Goal: Task Accomplishment & Management: Manage account settings

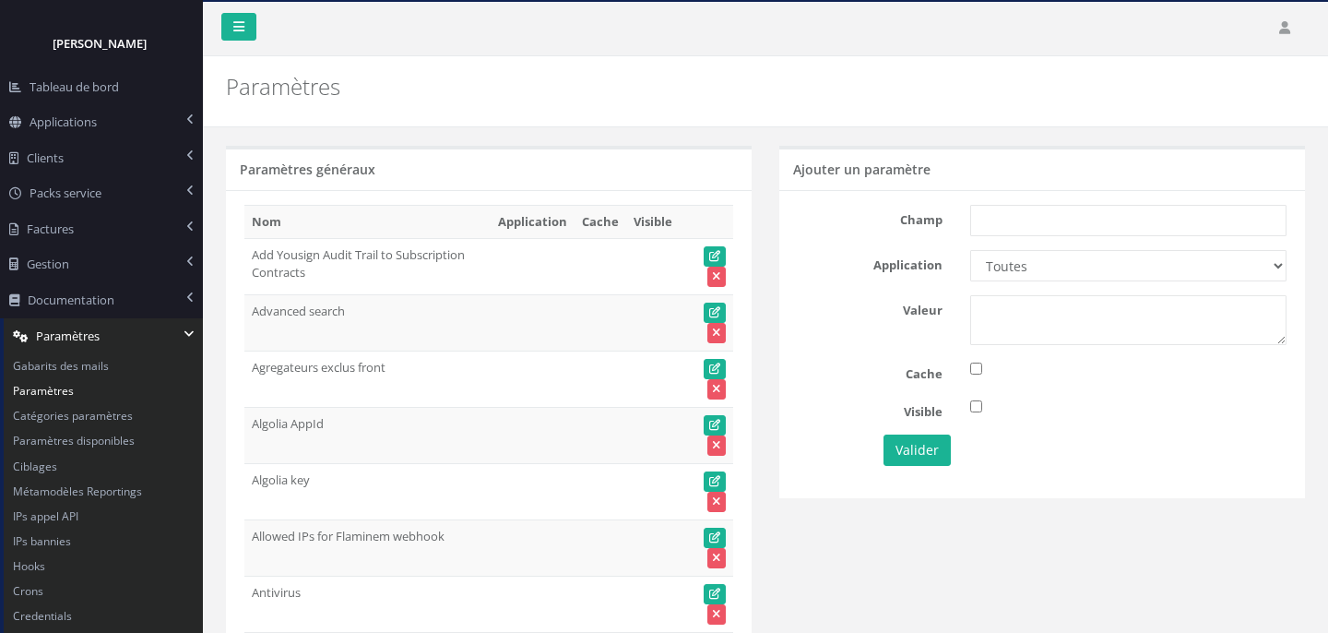
scroll to position [6120, 0]
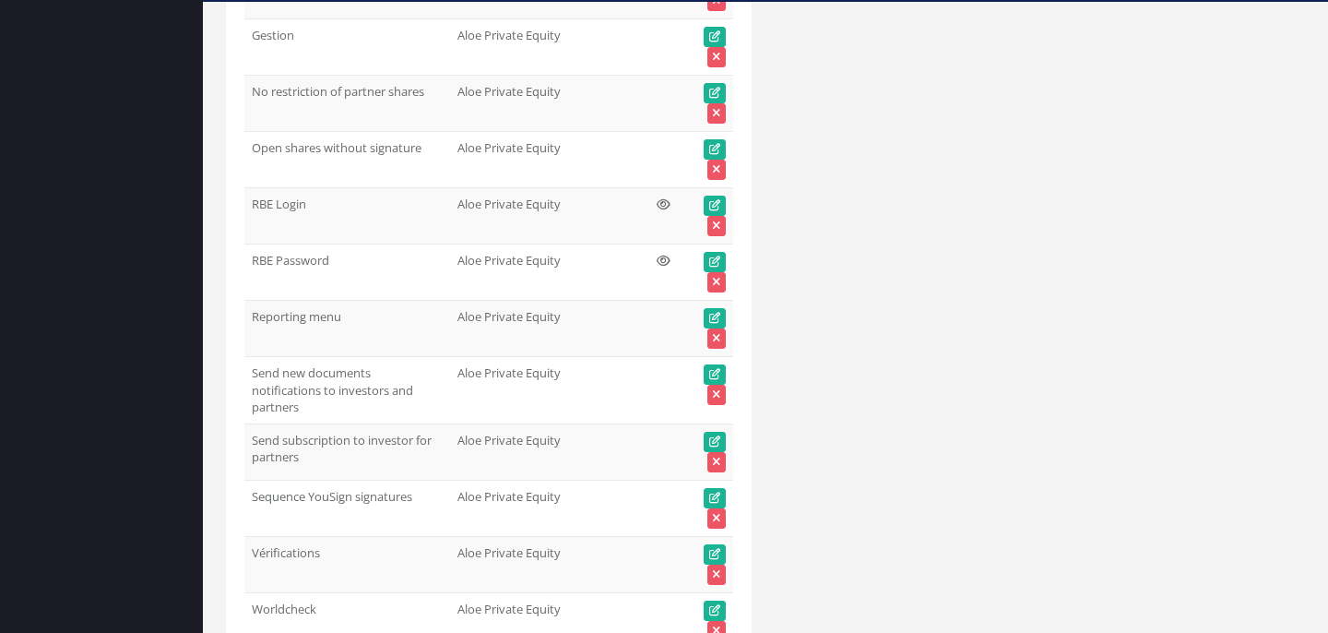
click at [317, 316] on td "Reporting menu 1" at bounding box center [347, 329] width 206 height 56
click at [317, 316] on td "Reporting menu" at bounding box center [347, 329] width 206 height 56
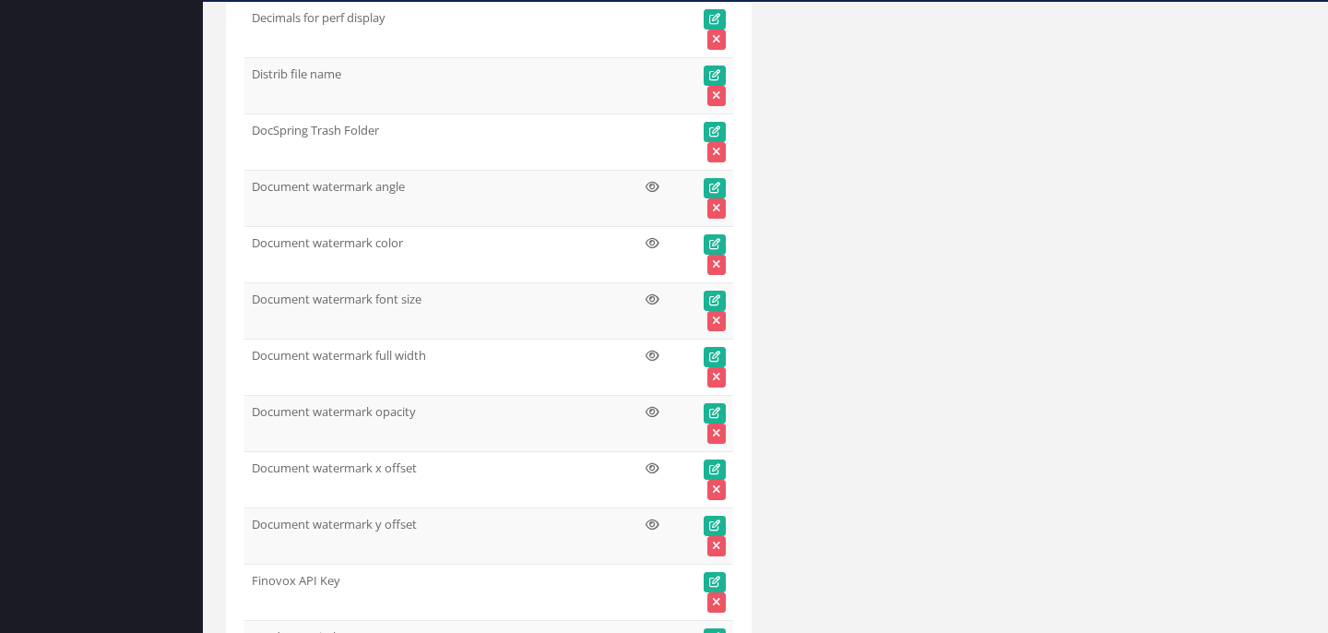
scroll to position [0, 0]
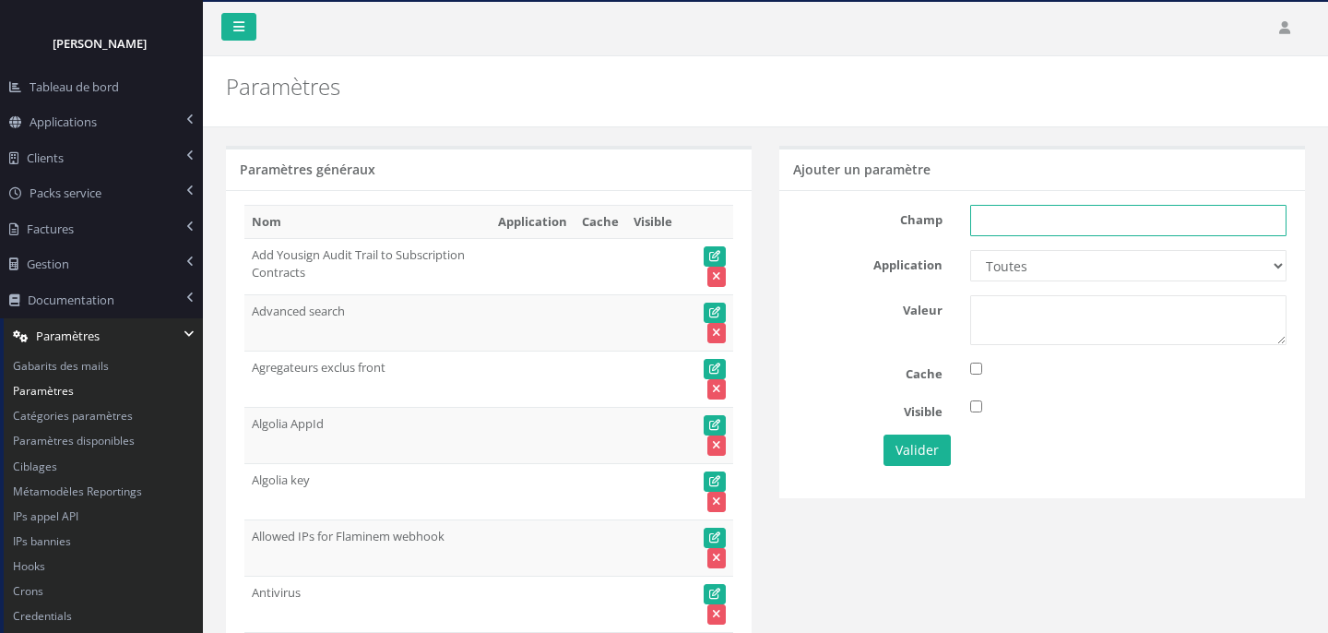
click at [983, 221] on input "text" at bounding box center [1128, 220] width 316 height 31
paste input "Reporting menu"
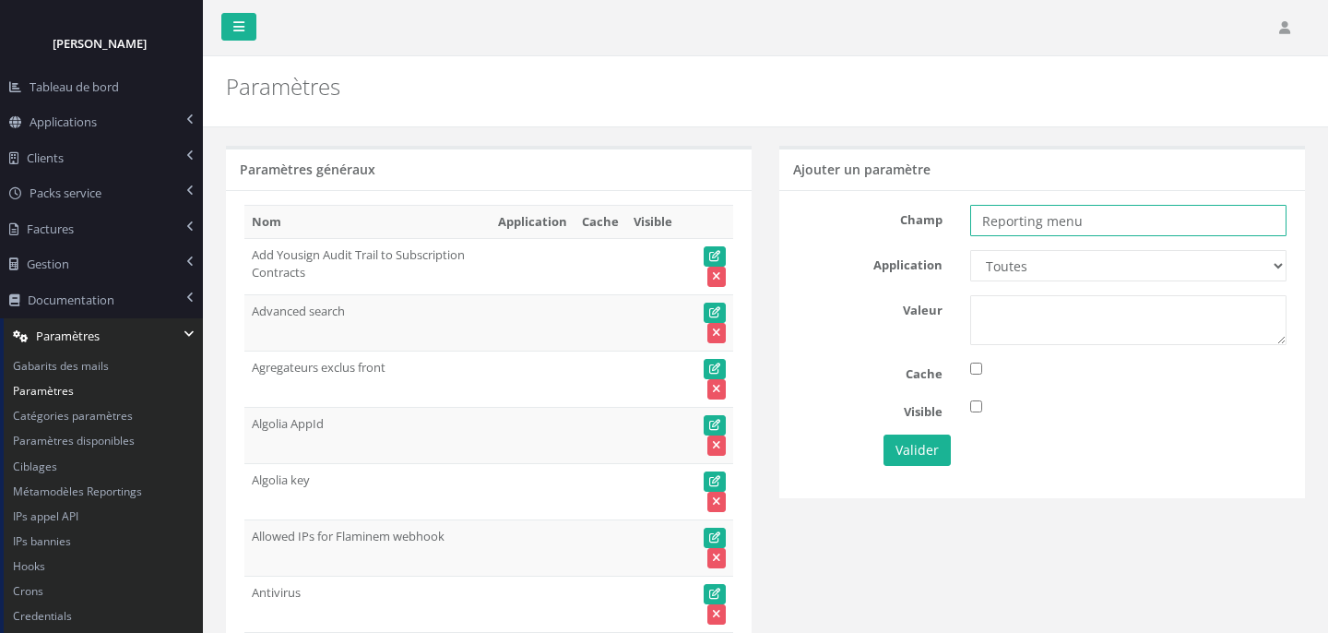
type input "Reporting menu"
click at [1045, 272] on select "Toutes Aloe Private Equity Alpin Capital API Access to My DB API demo Astorg As…" at bounding box center [1128, 265] width 316 height 31
select select "66"
click at [970, 250] on select "Toutes Aloe Private Equity Alpin Capital API Access to My DB API demo Astorg As…" at bounding box center [1128, 265] width 316 height 31
click at [974, 411] on div at bounding box center [1128, 407] width 344 height 20
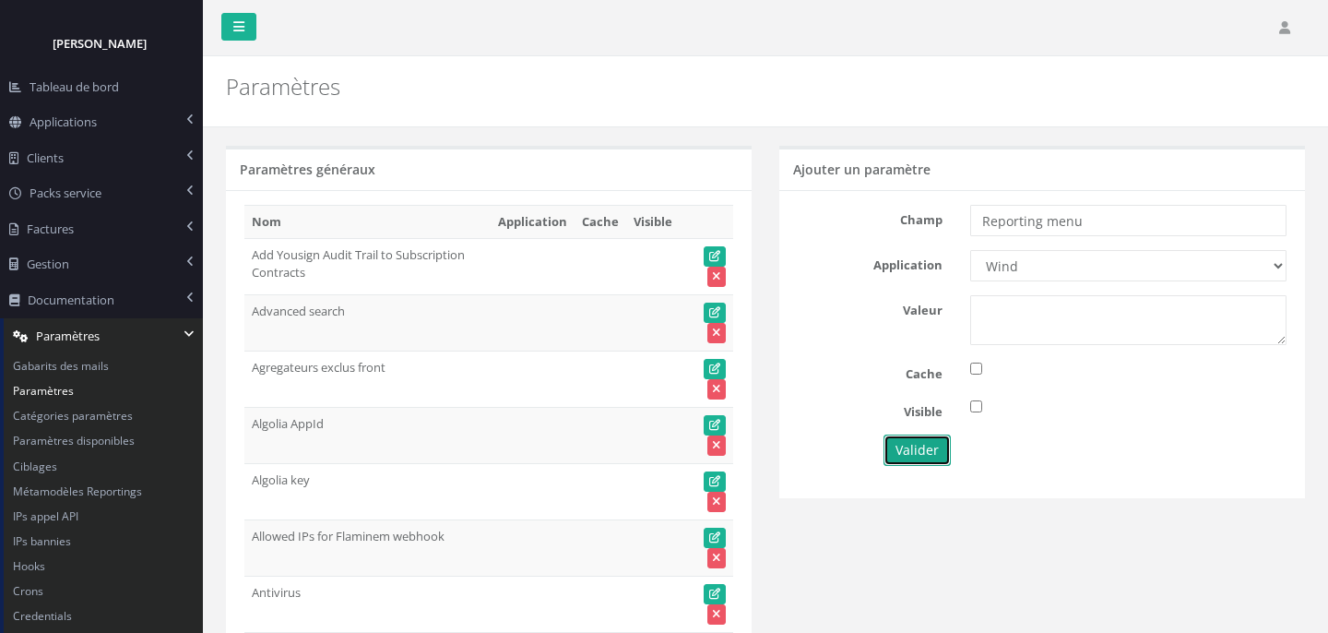
click at [927, 455] on button "Valider" at bounding box center [917, 449] width 67 height 31
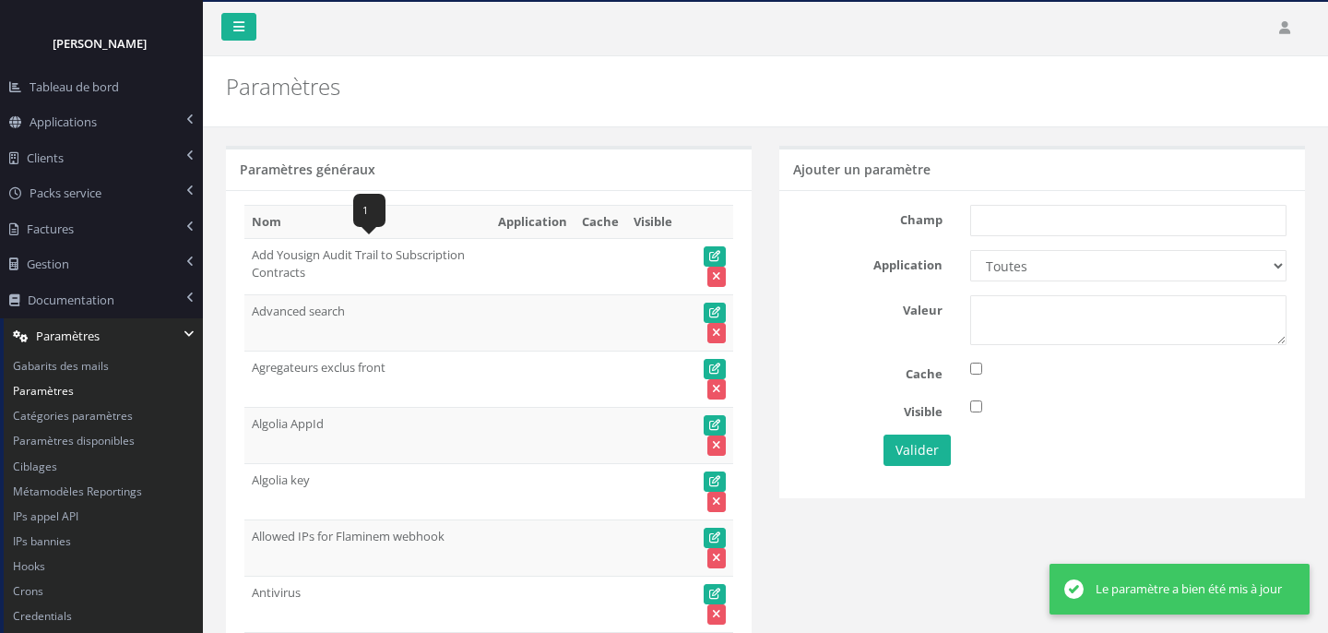
scroll to position [6120, 0]
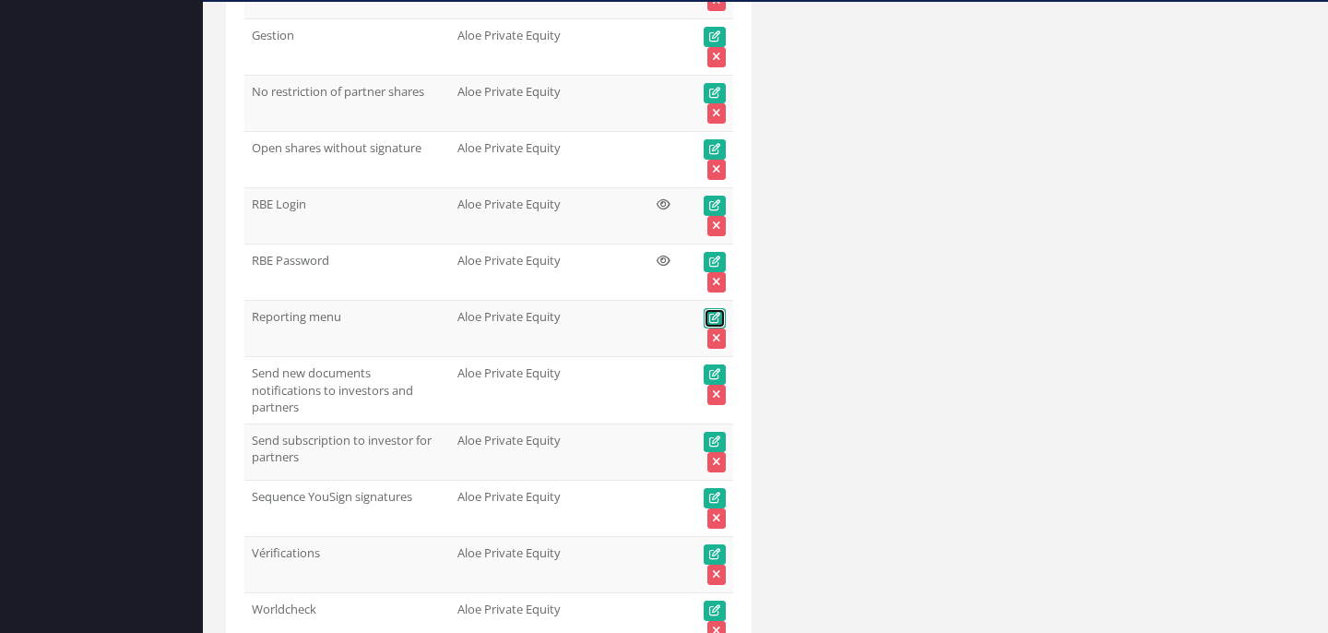
click at [715, 316] on icon at bounding box center [714, 318] width 11 height 11
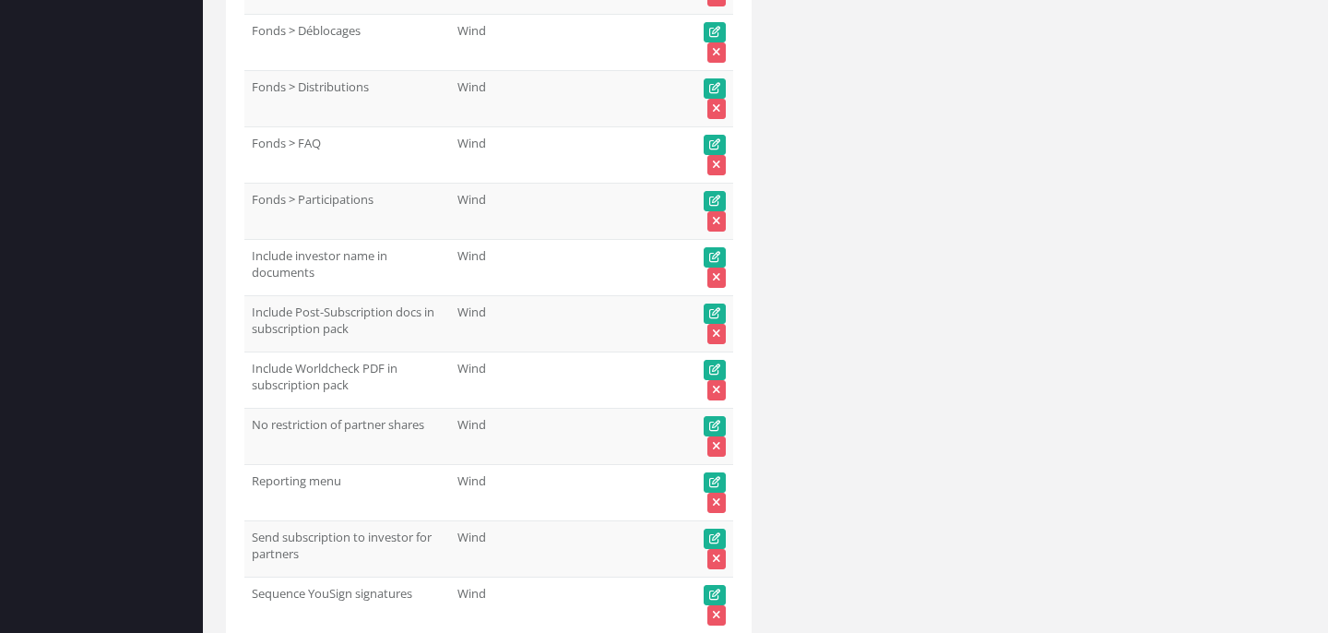
scroll to position [91641, 0]
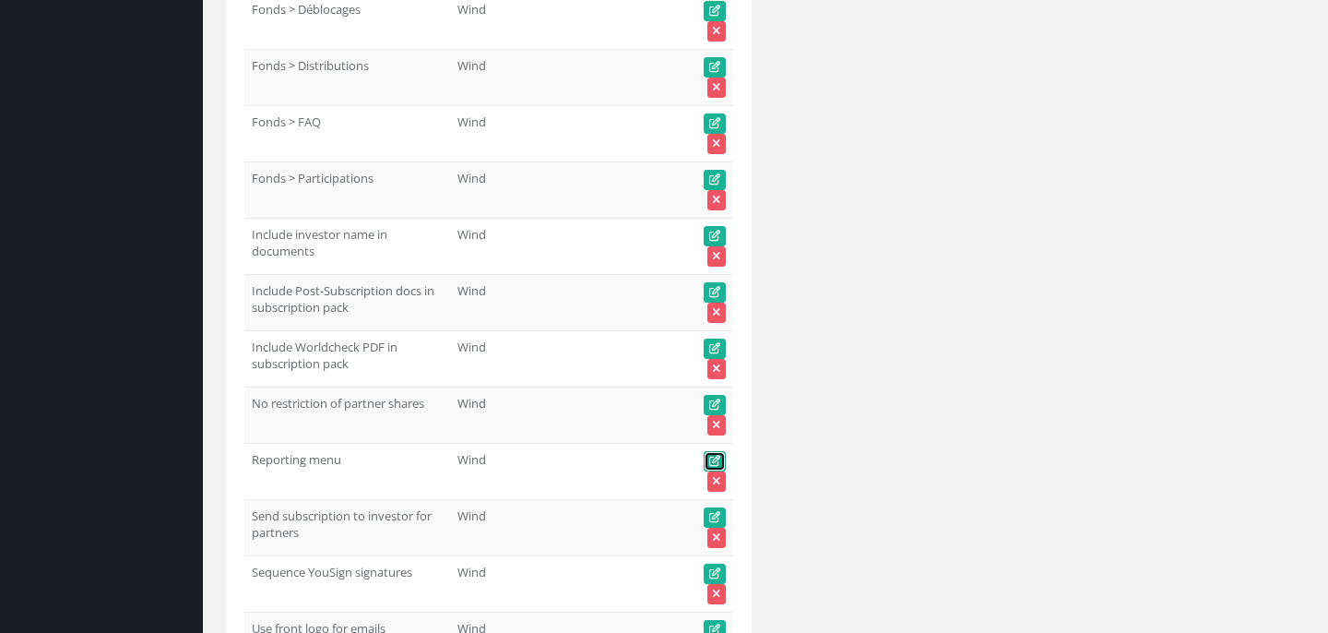
click at [718, 456] on icon at bounding box center [714, 461] width 11 height 11
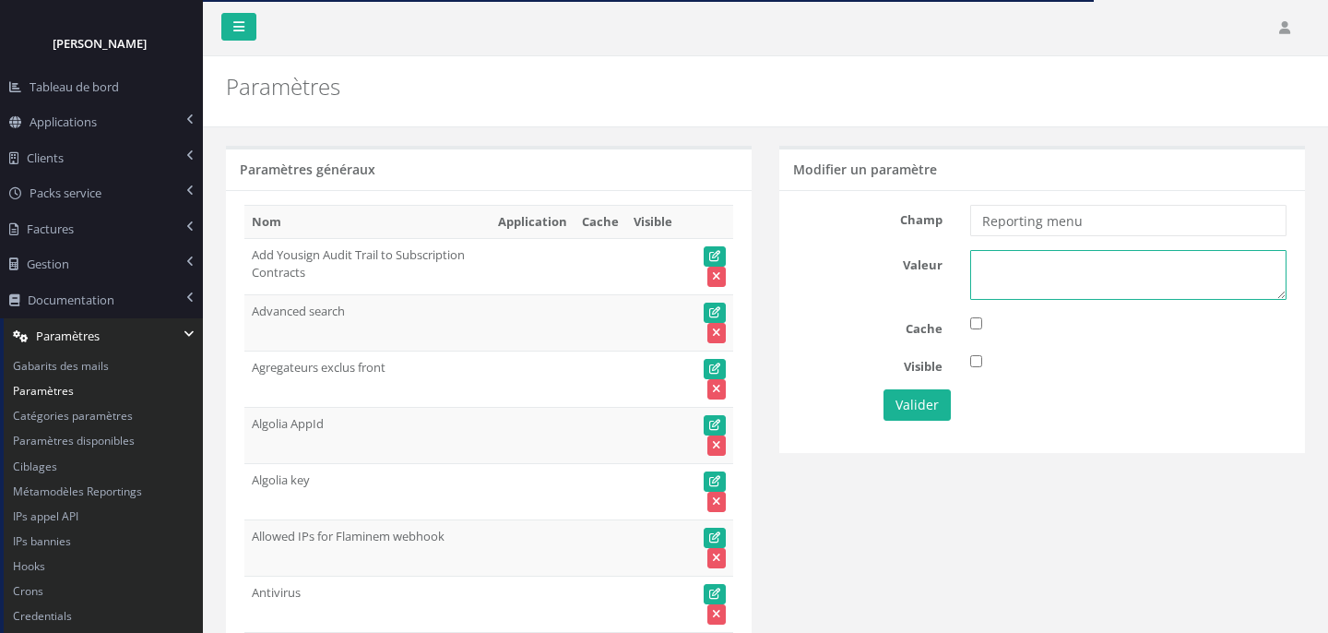
click at [1009, 276] on textarea at bounding box center [1128, 275] width 316 height 50
type textarea "1"
click at [915, 410] on button "Valider" at bounding box center [917, 404] width 67 height 31
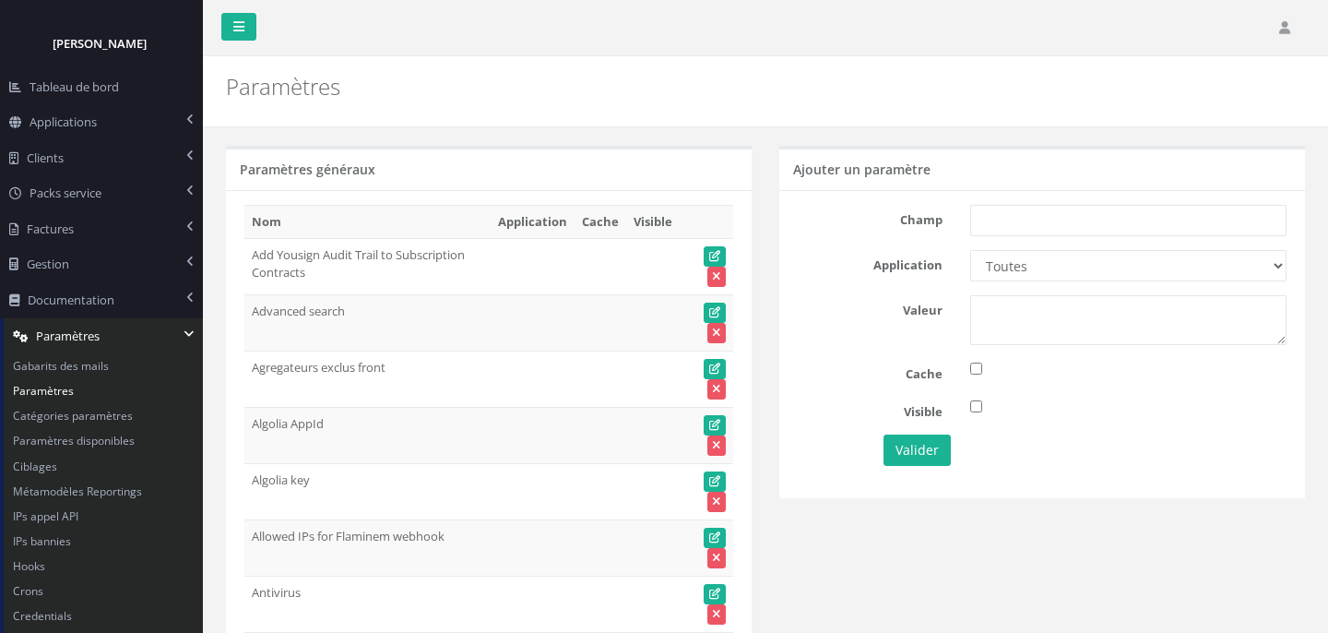
click at [862, 162] on h5 "Ajouter un paramètre" at bounding box center [861, 169] width 137 height 14
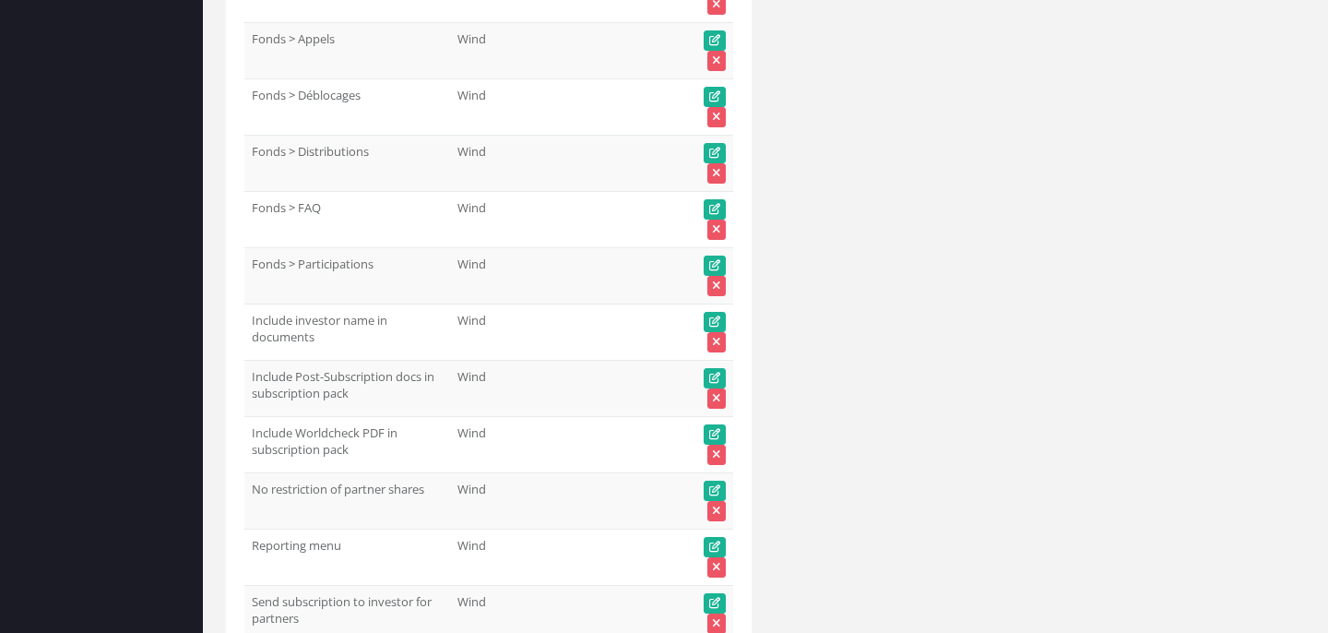
scroll to position [91587, 0]
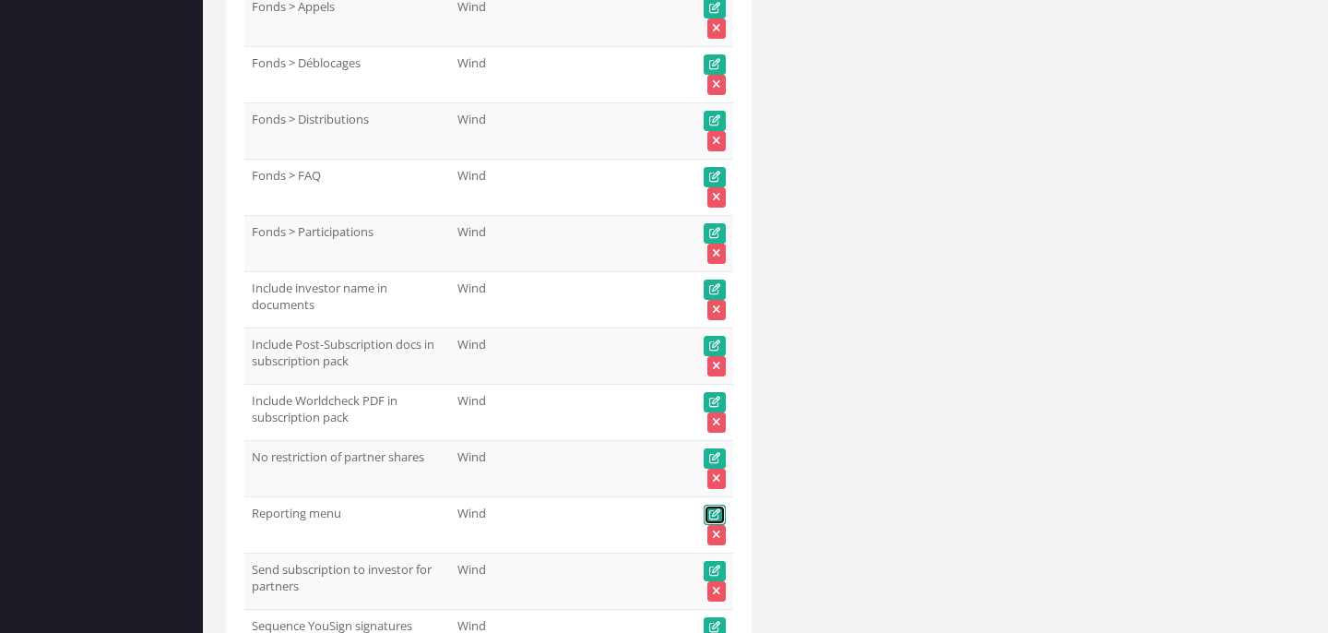
click at [719, 509] on icon at bounding box center [714, 514] width 11 height 11
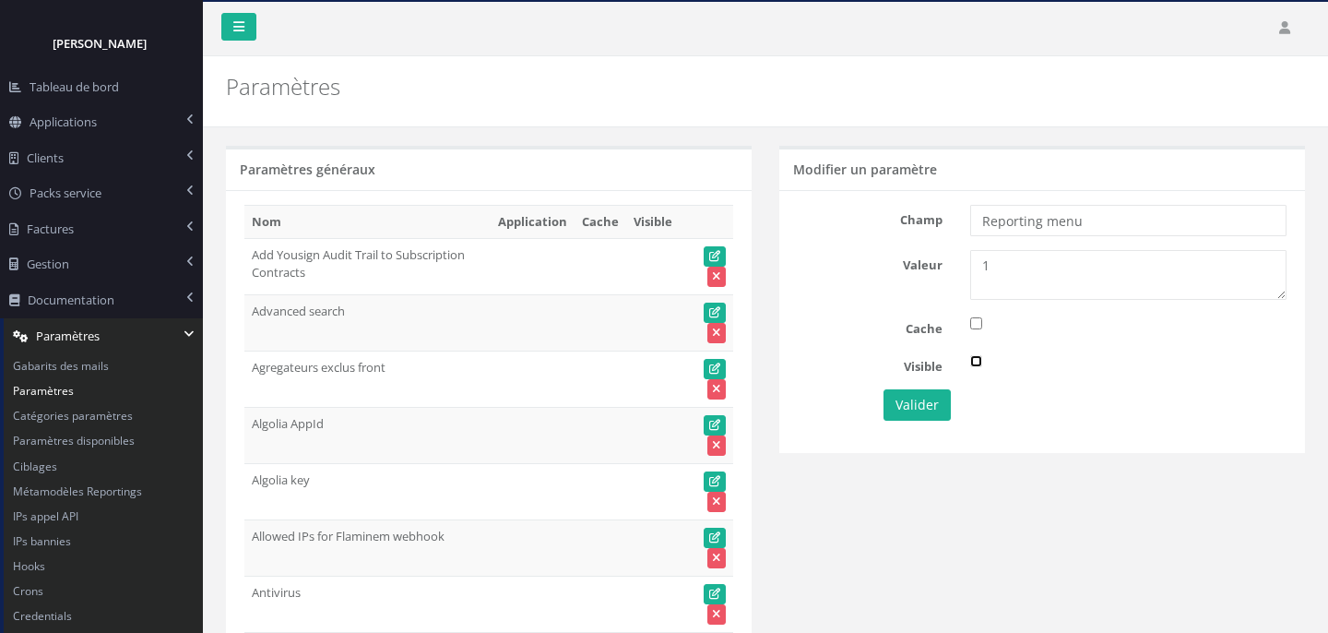
click at [978, 357] on input "checkbox" at bounding box center [976, 361] width 12 height 12
checkbox input "true"
click at [932, 409] on button "Valider" at bounding box center [917, 404] width 67 height 31
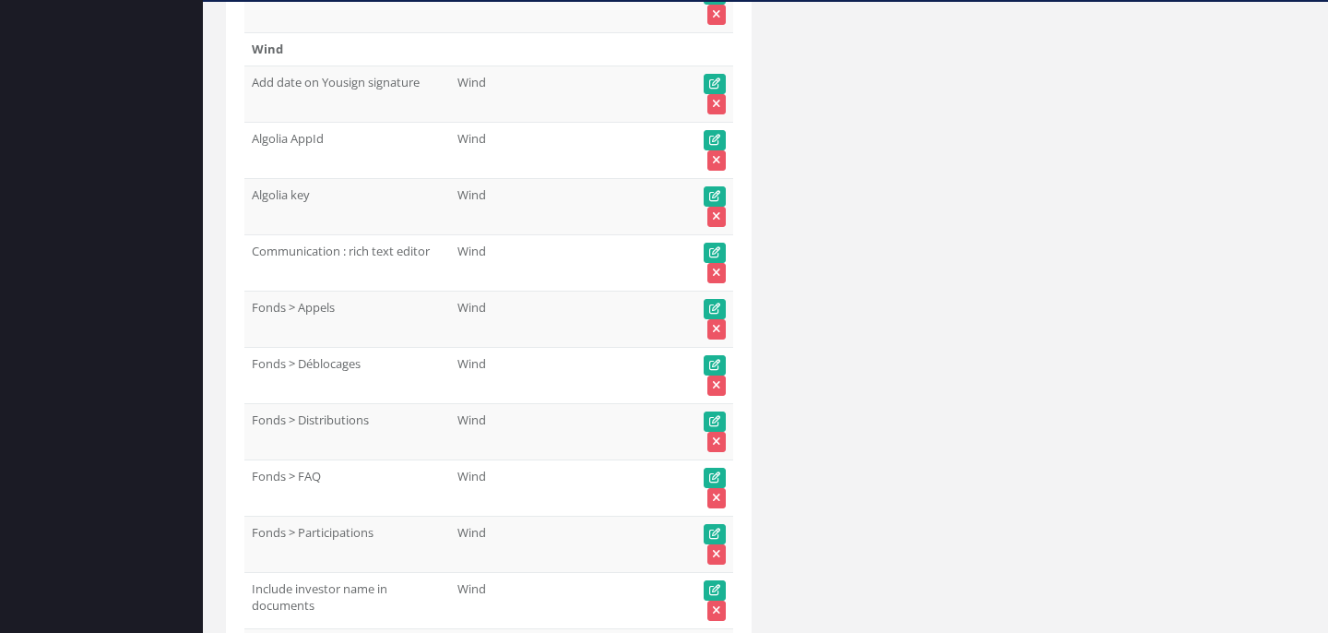
scroll to position [91517, 0]
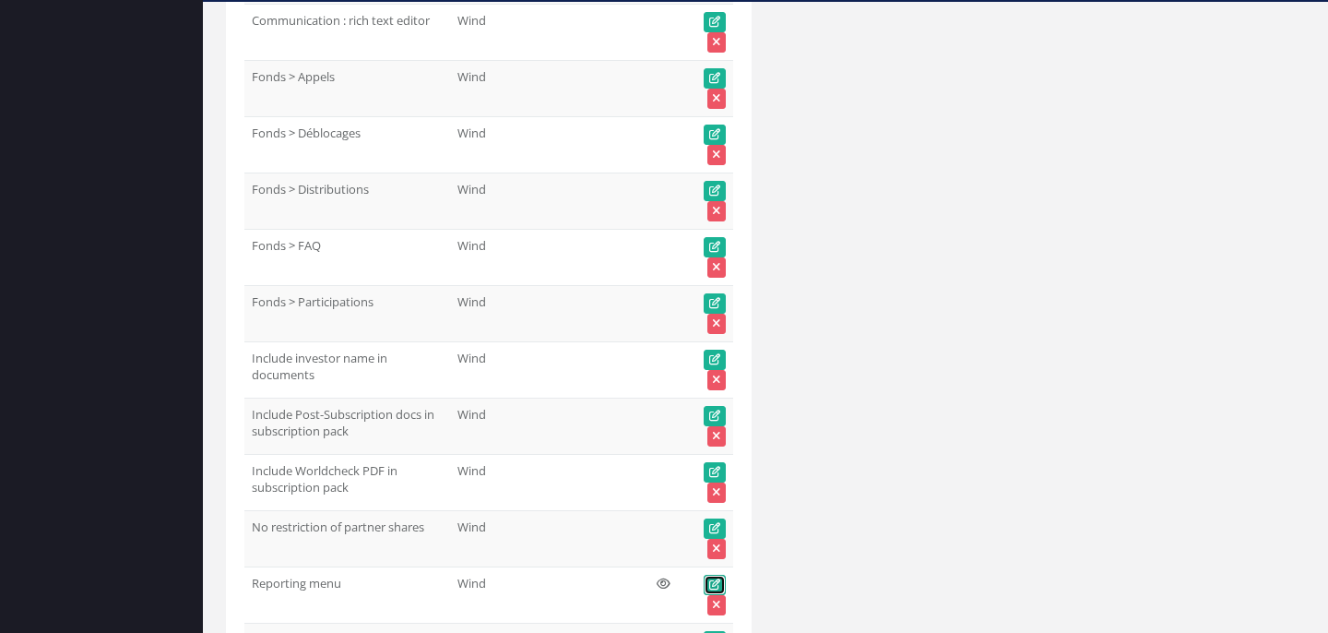
click at [713, 579] on icon at bounding box center [714, 584] width 11 height 11
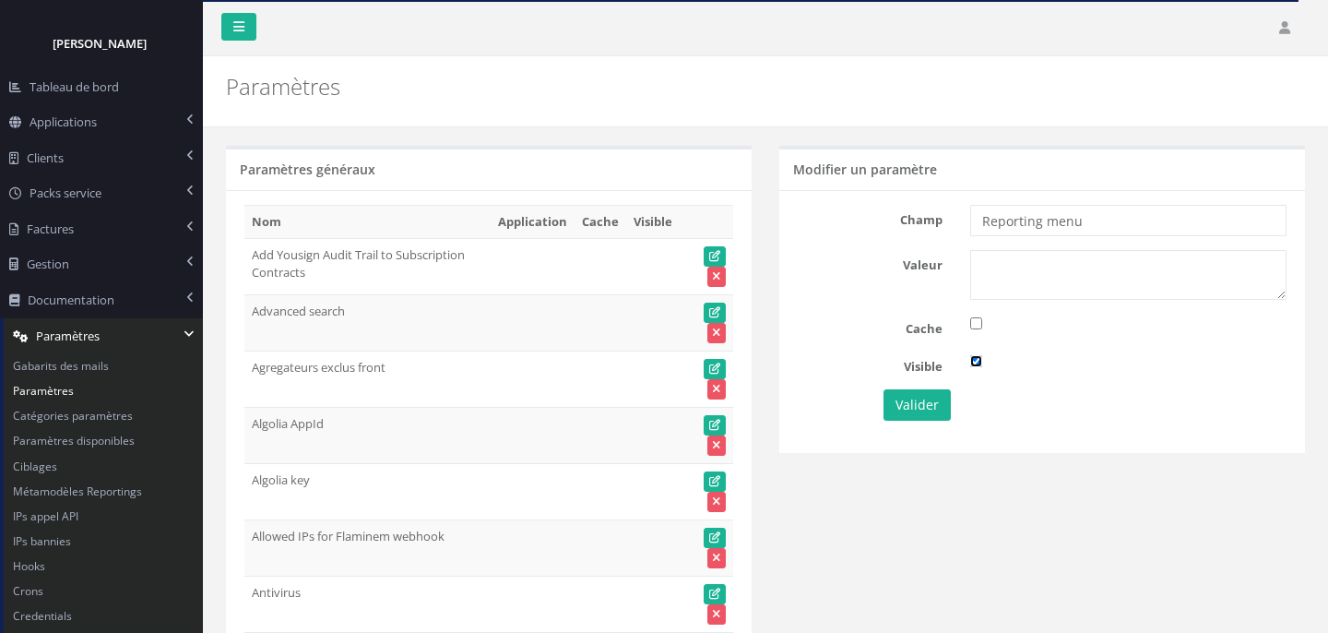
click at [977, 360] on input "checkbox" at bounding box center [976, 361] width 12 height 12
checkbox input "false"
click at [921, 398] on button "Valider" at bounding box center [917, 404] width 67 height 31
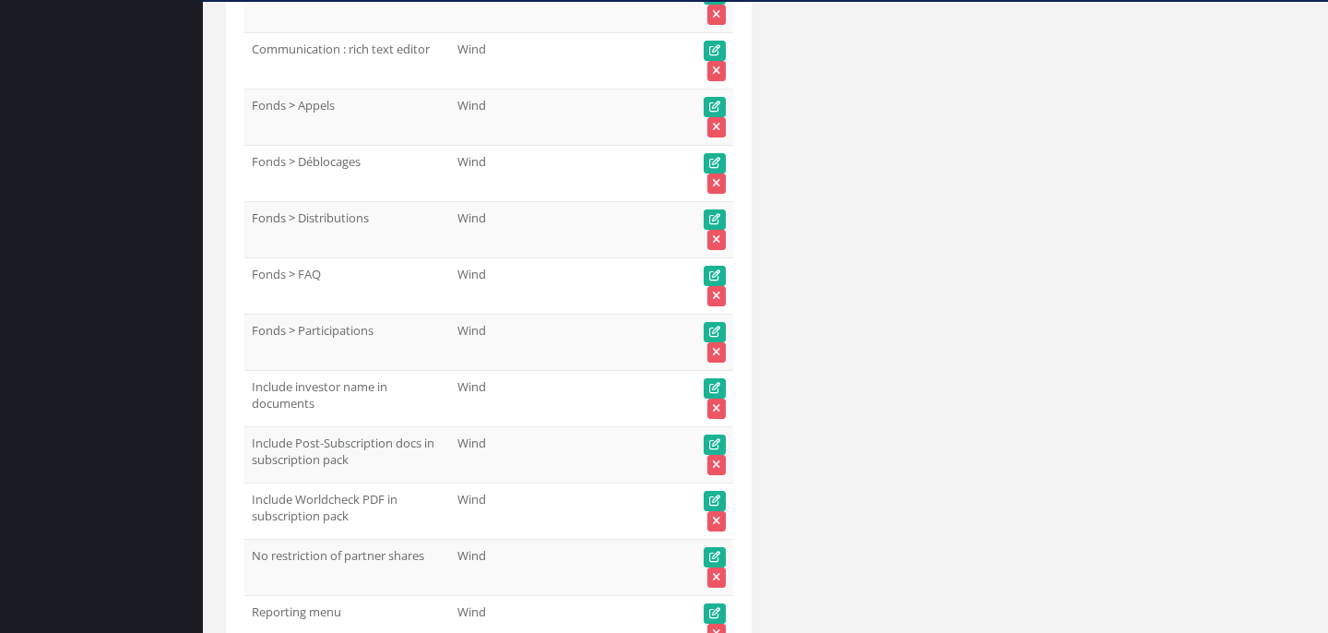
scroll to position [91591, 0]
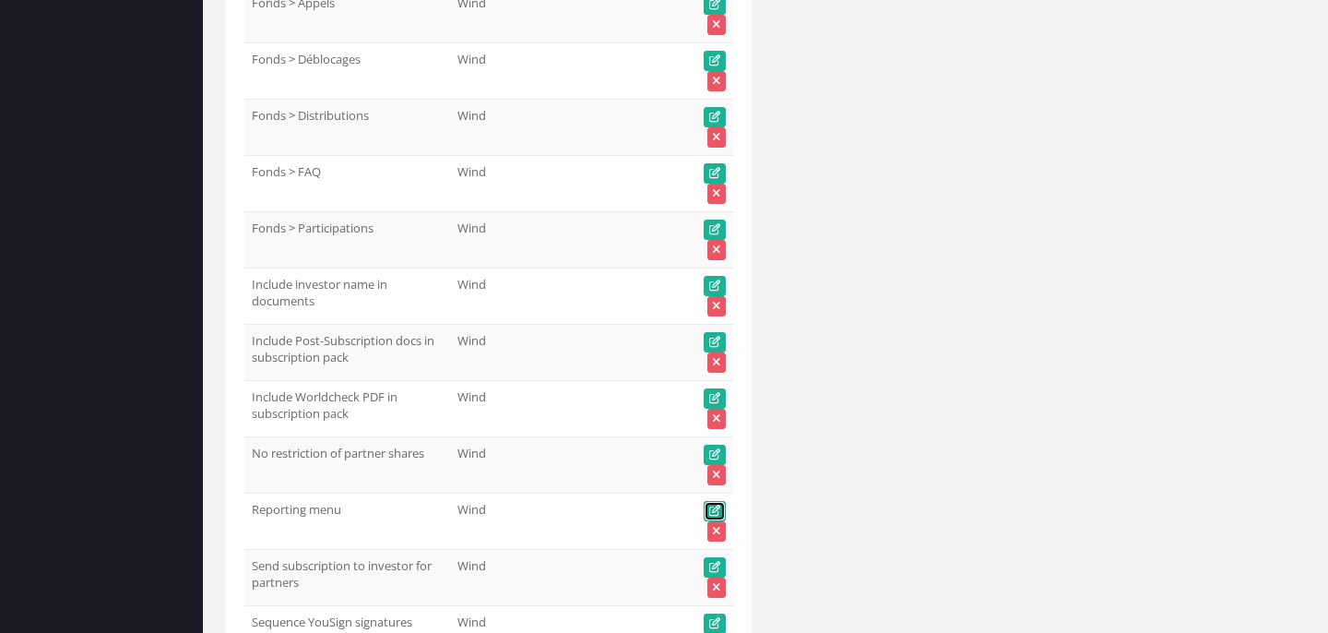
click at [718, 505] on icon at bounding box center [714, 510] width 11 height 11
click at [719, 505] on icon at bounding box center [714, 510] width 11 height 11
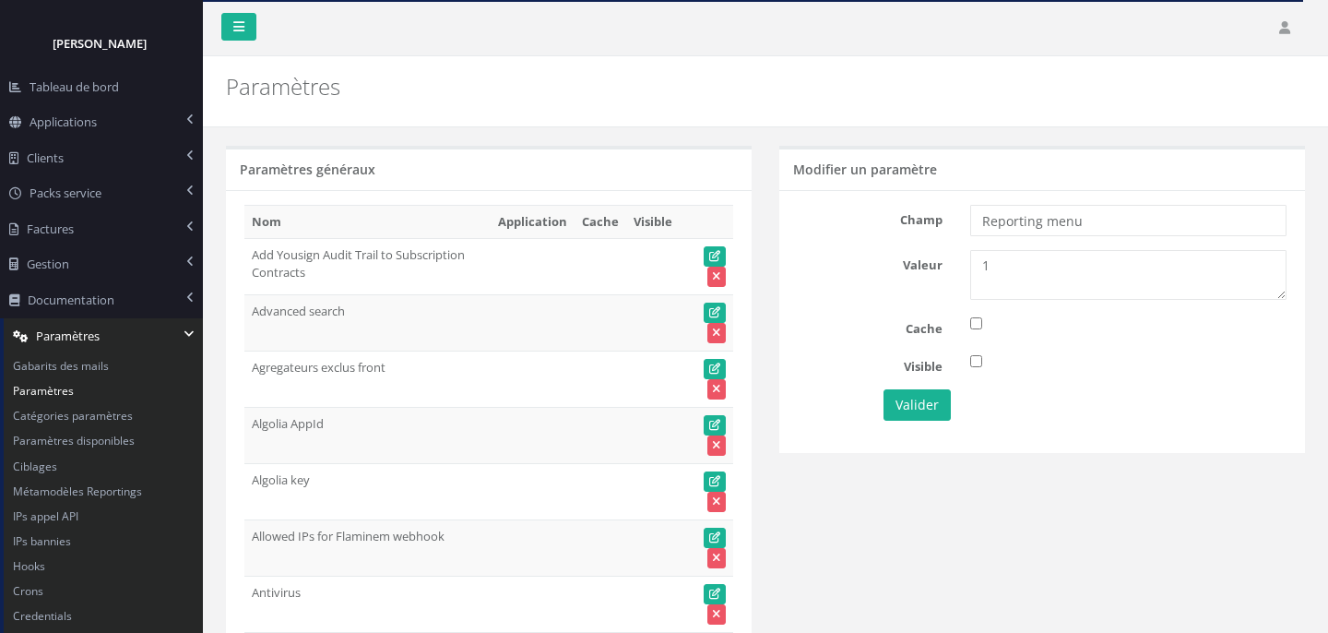
type textarea "1"
click at [937, 412] on button "Valider" at bounding box center [917, 404] width 67 height 31
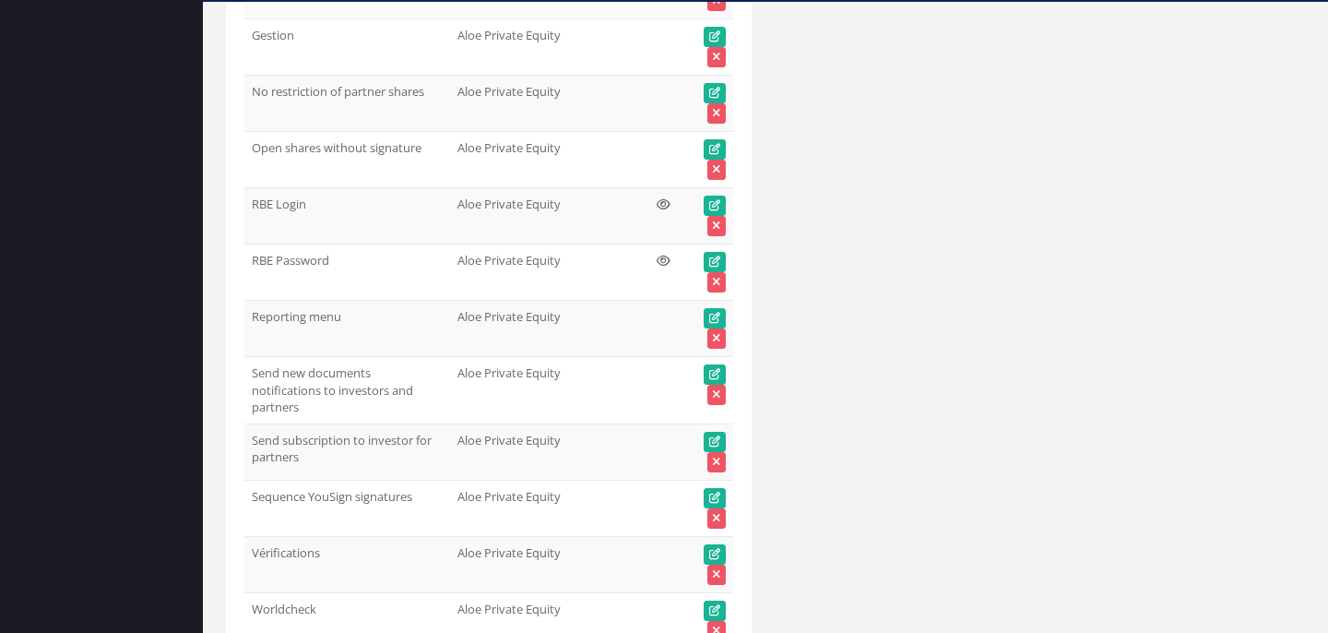
scroll to position [10101, 0]
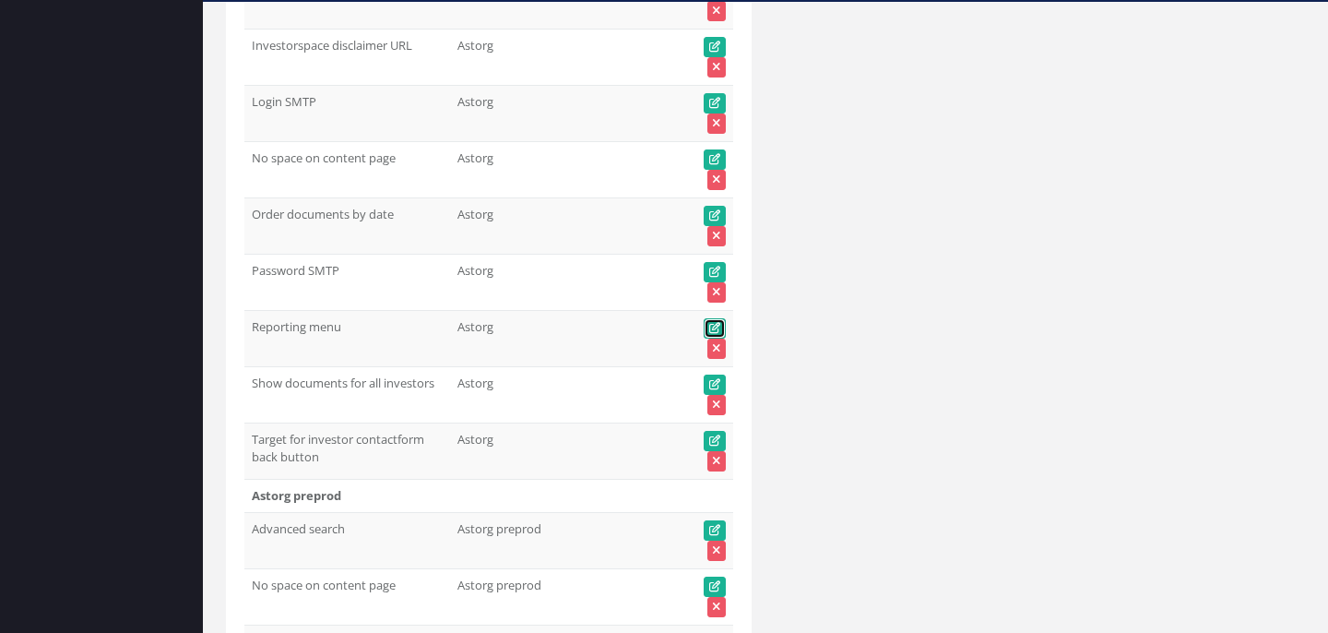
click at [712, 323] on icon at bounding box center [714, 328] width 11 height 11
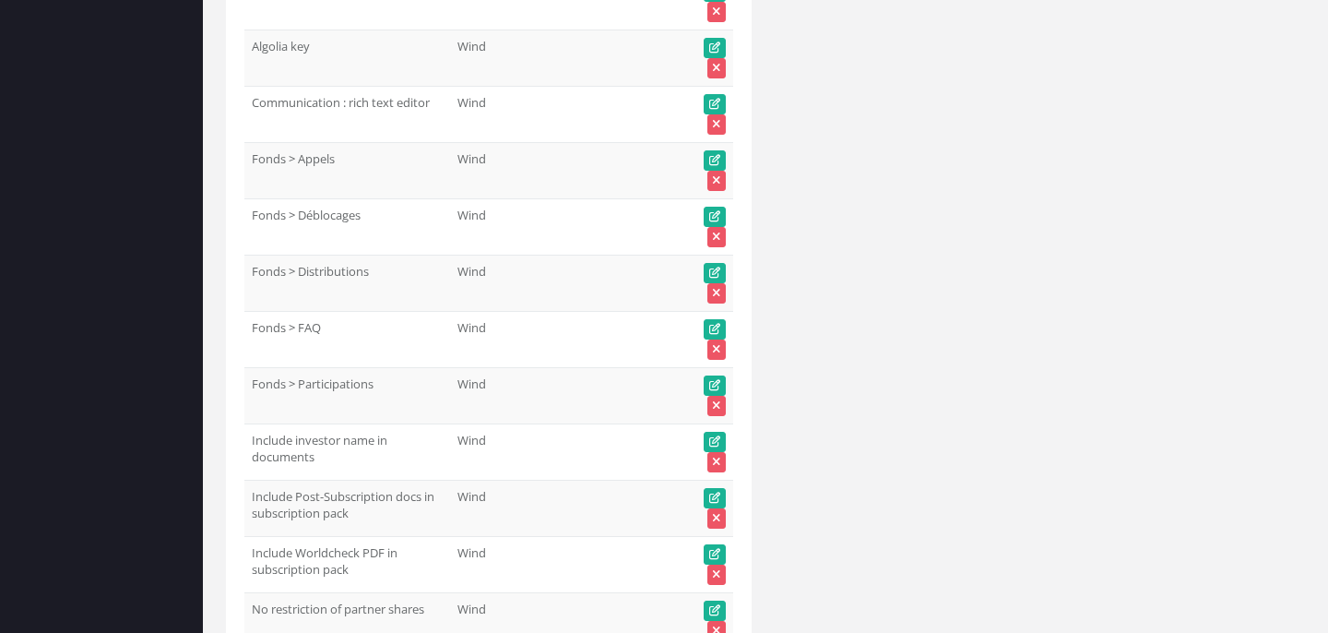
scroll to position [91441, 0]
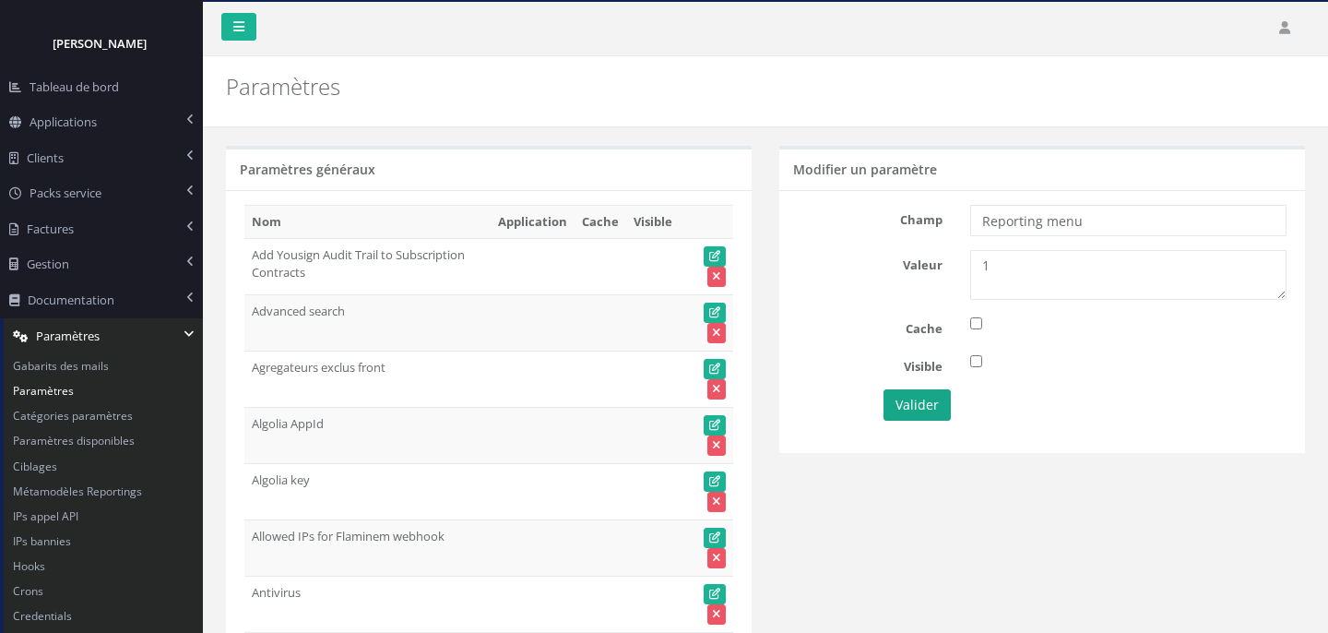
type input "Reporting menu"
click at [913, 400] on button "Valider" at bounding box center [917, 404] width 67 height 31
